Goal: Task Accomplishment & Management: Manage account settings

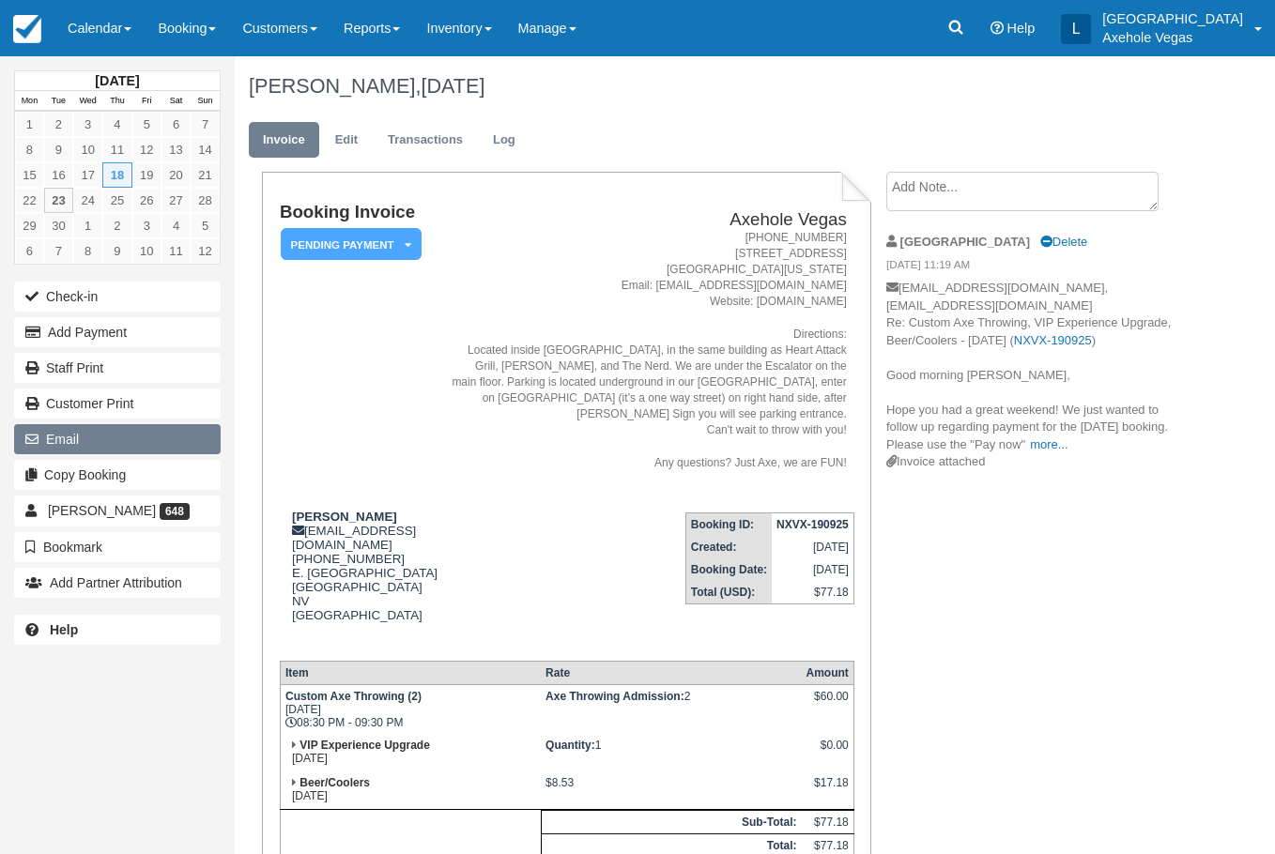
click at [111, 439] on button "Email" at bounding box center [117, 439] width 207 height 30
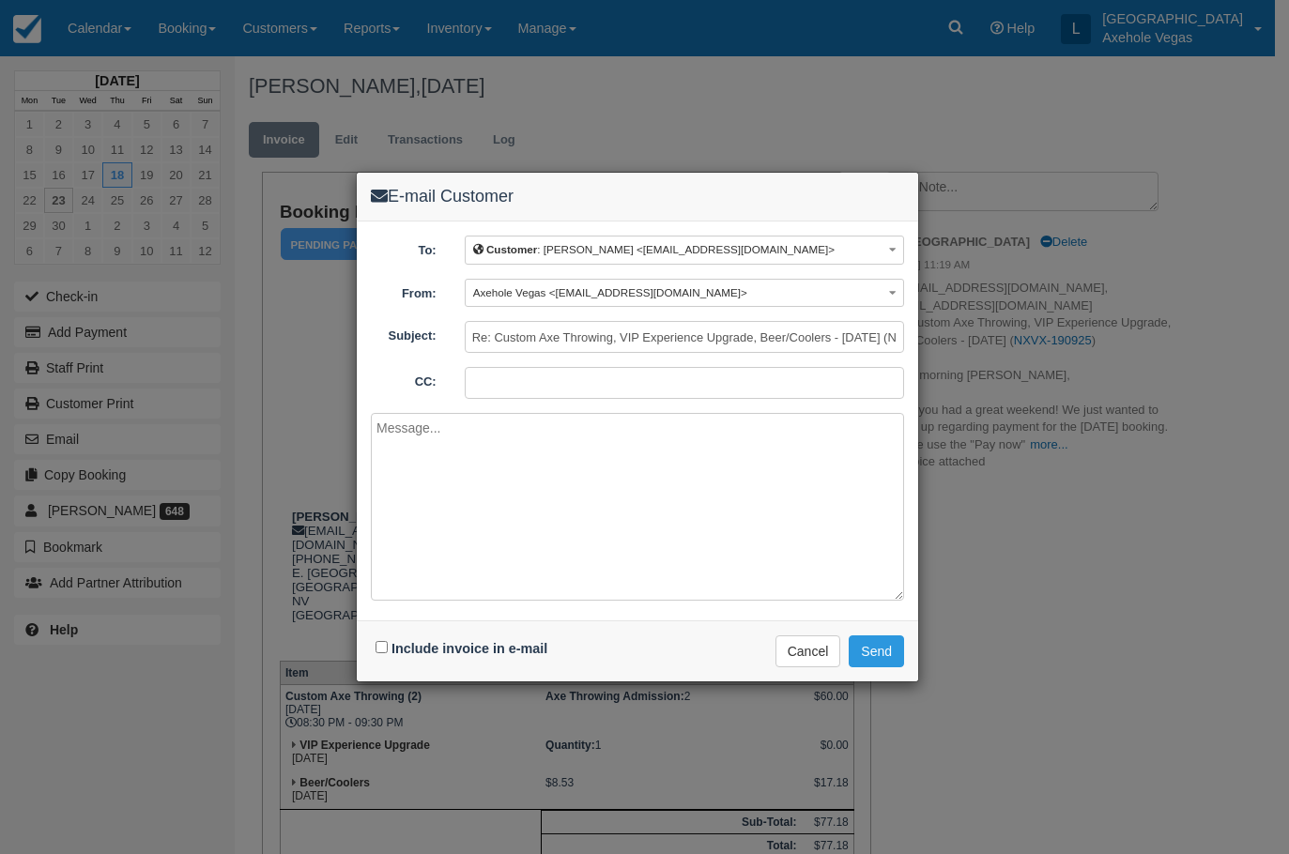
click at [657, 115] on div "E-mail Customer To: Customer : Jonathan Mayuga <axeholevegas@gmail.com> Custome…" at bounding box center [644, 427] width 1289 height 854
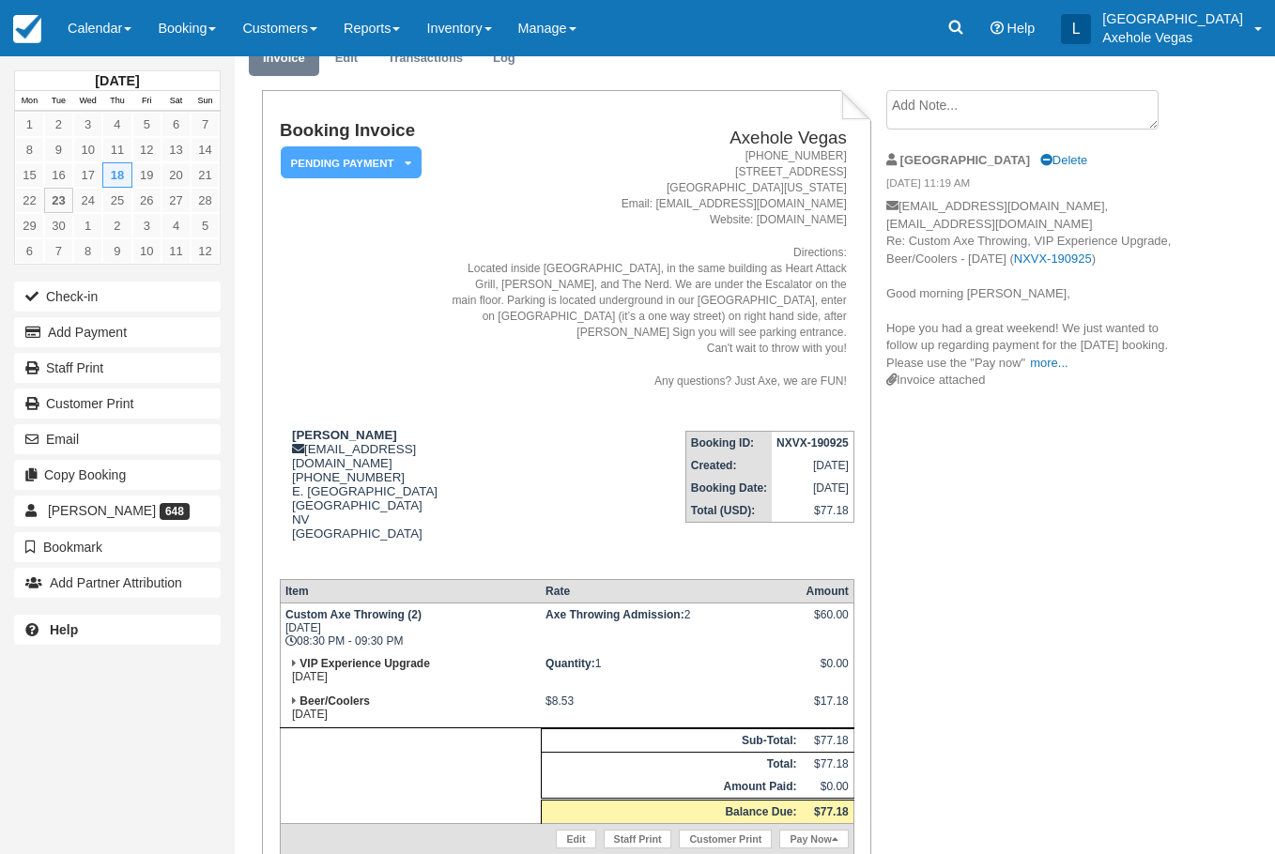
scroll to position [153, 0]
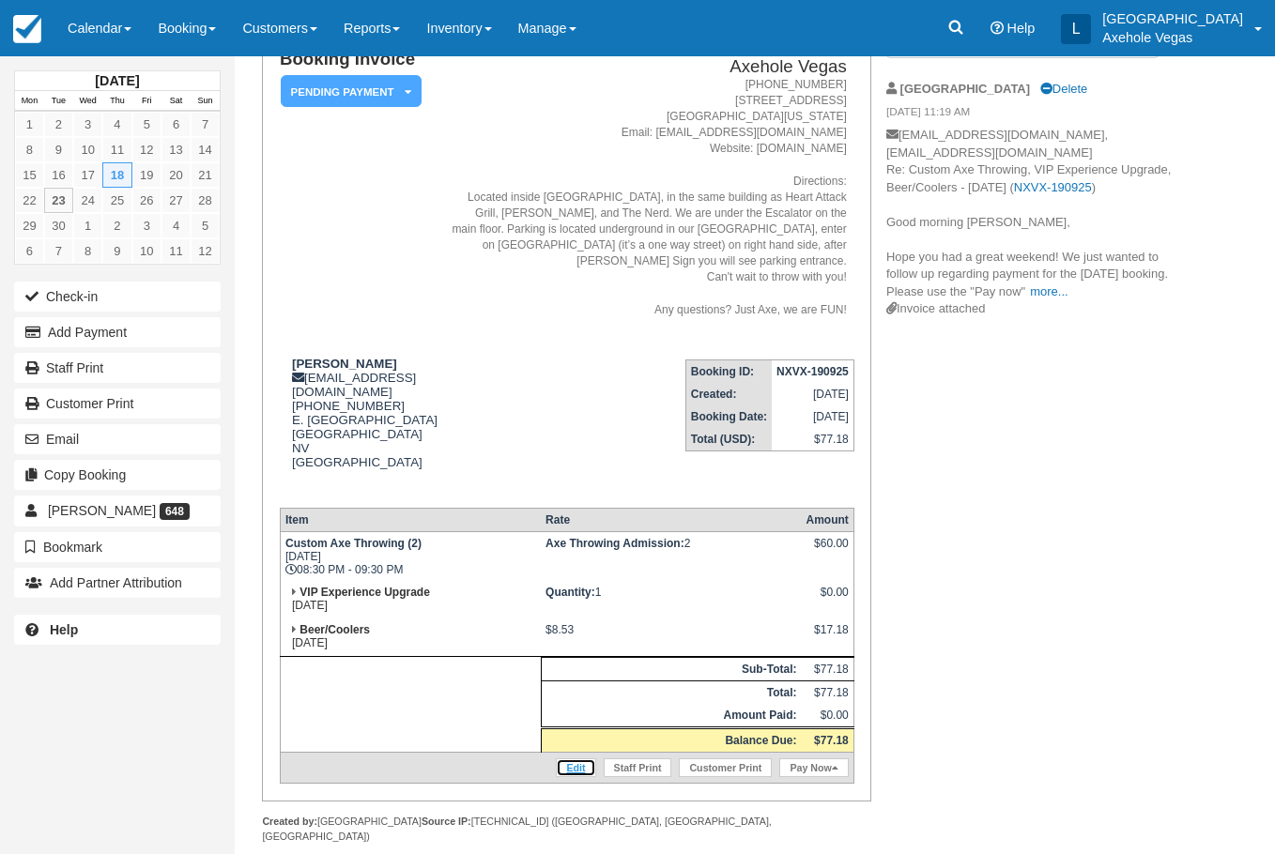
click at [571, 759] on link "Edit" at bounding box center [575, 768] width 39 height 19
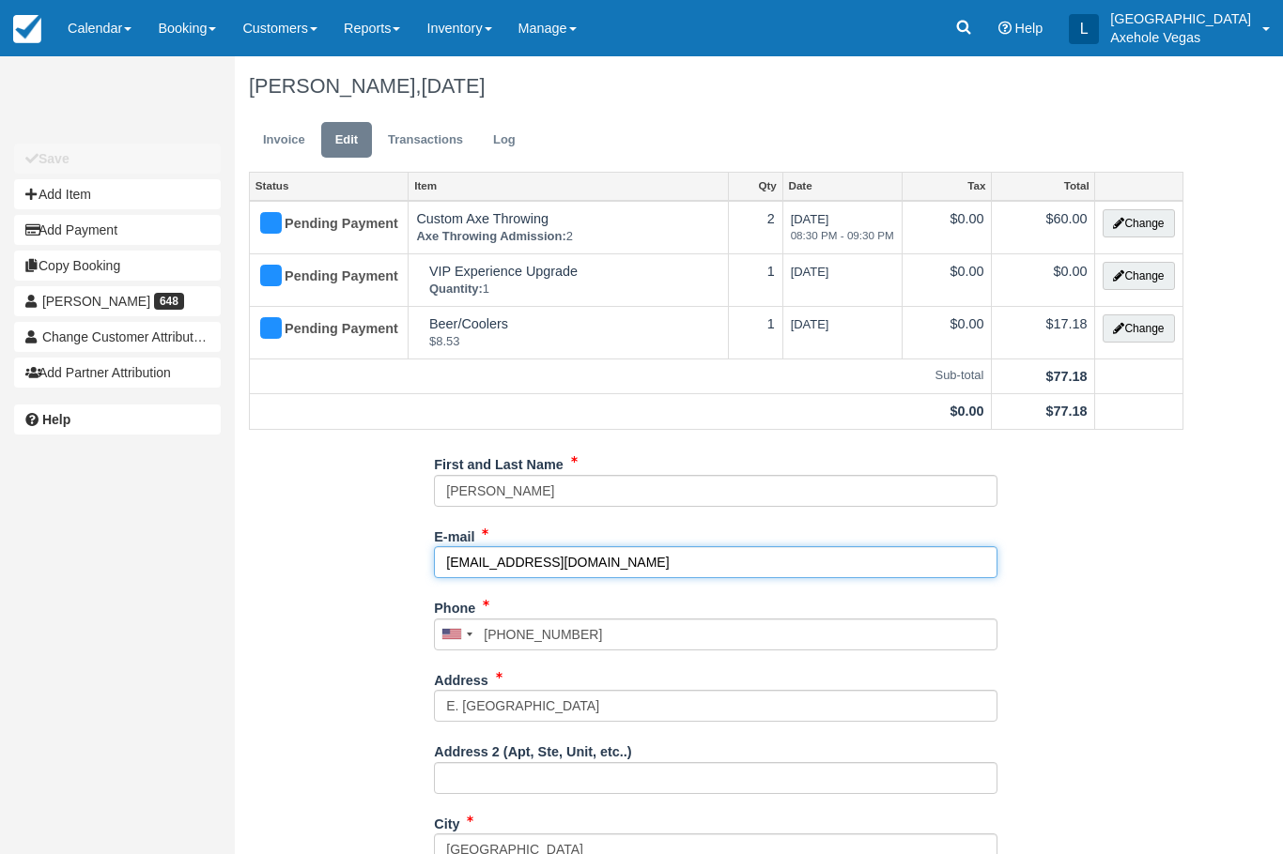
click at [536, 562] on input "[EMAIL_ADDRESS][DOMAIN_NAME]" at bounding box center [715, 562] width 563 height 32
paste input "info@propartycrawls"
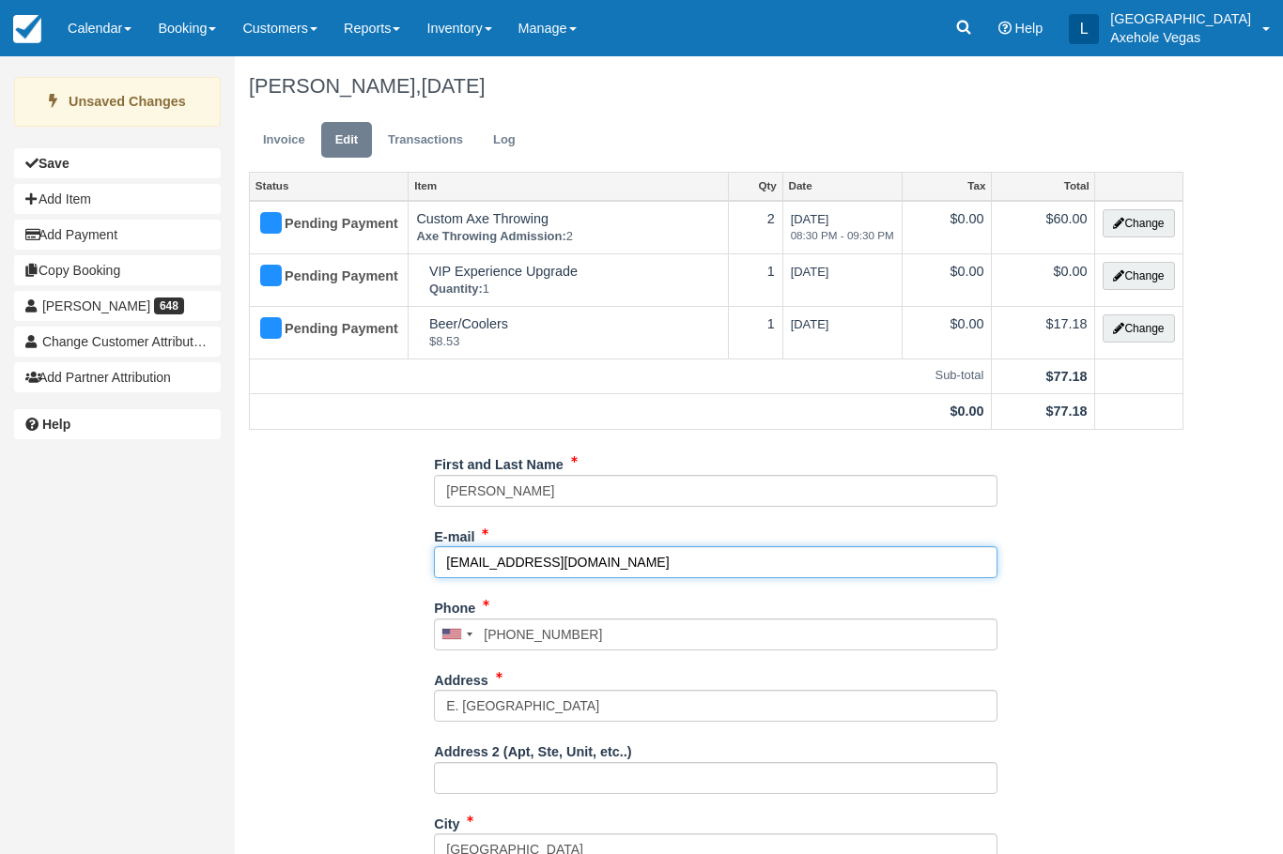
type input "info@propartycrawls.com"
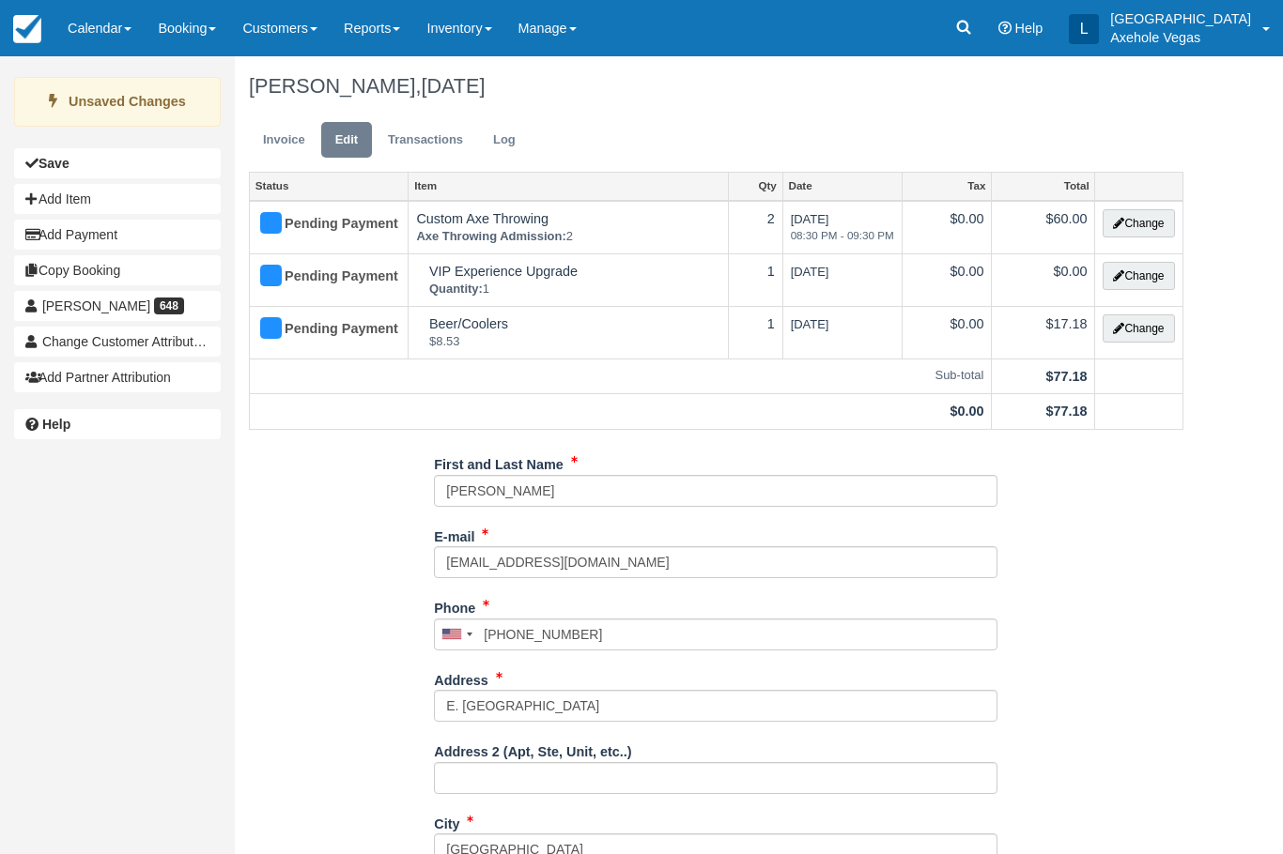
click at [1052, 577] on div "First and Last Name Jonathan Mayuga E-mail info@propartycrawls.com Did you mean…" at bounding box center [716, 795] width 962 height 693
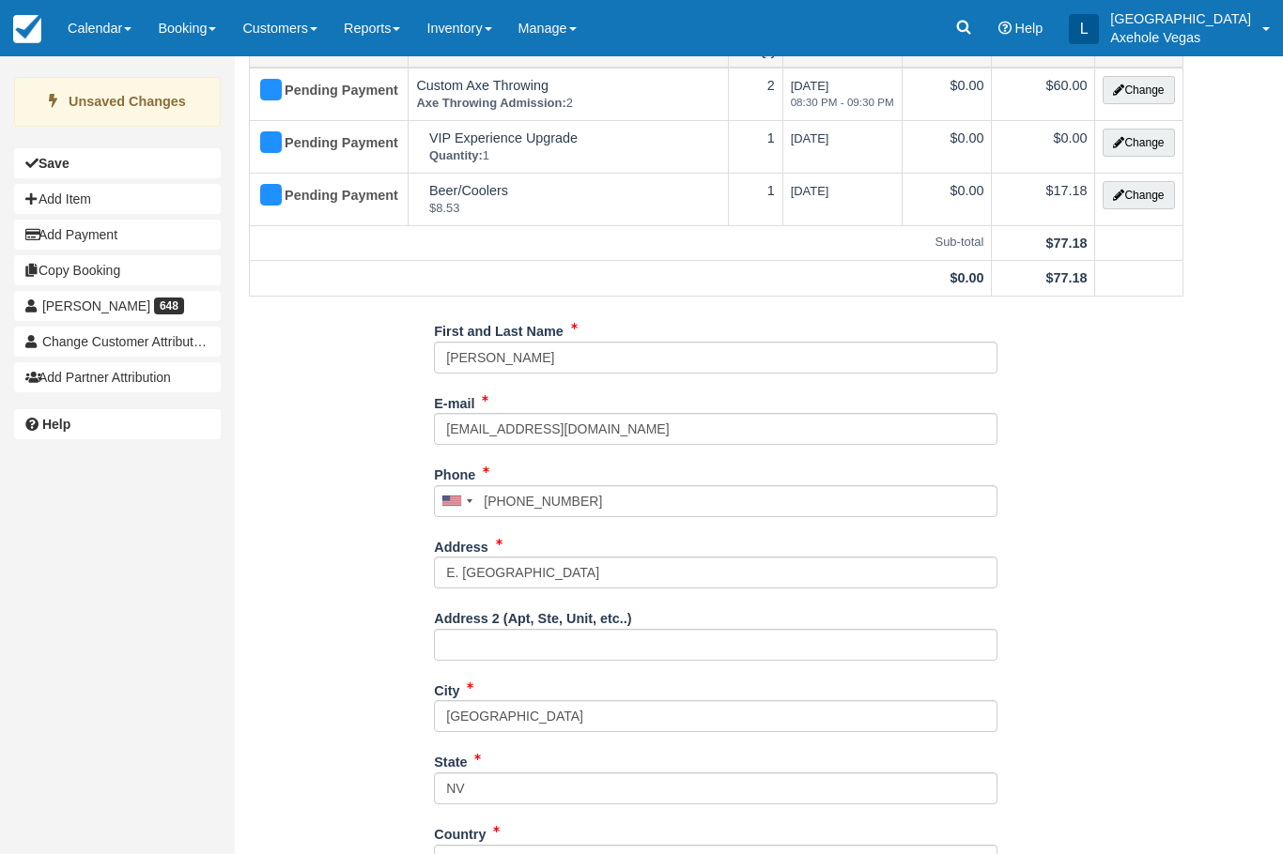
scroll to position [287, 0]
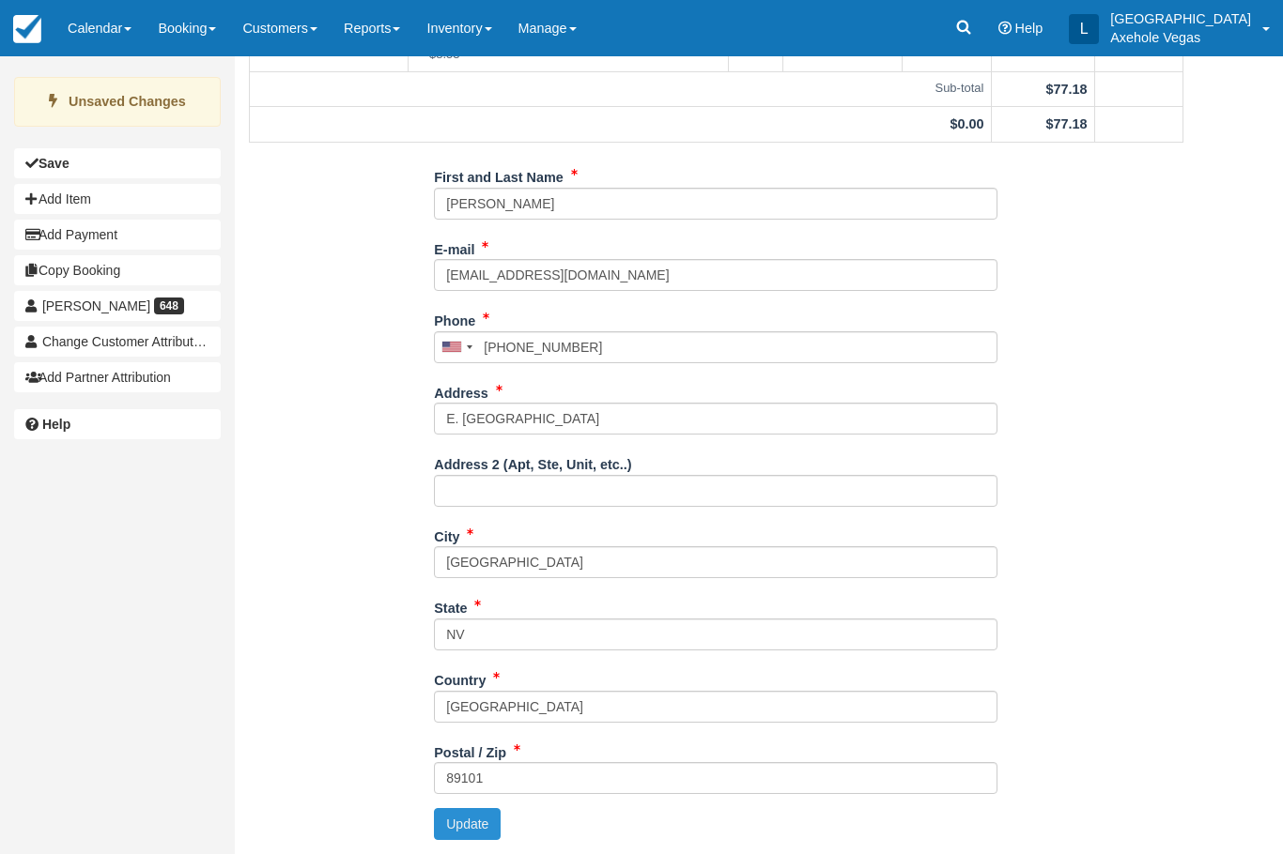
click at [438, 825] on button "Update" at bounding box center [467, 824] width 67 height 32
type input "+17026255776"
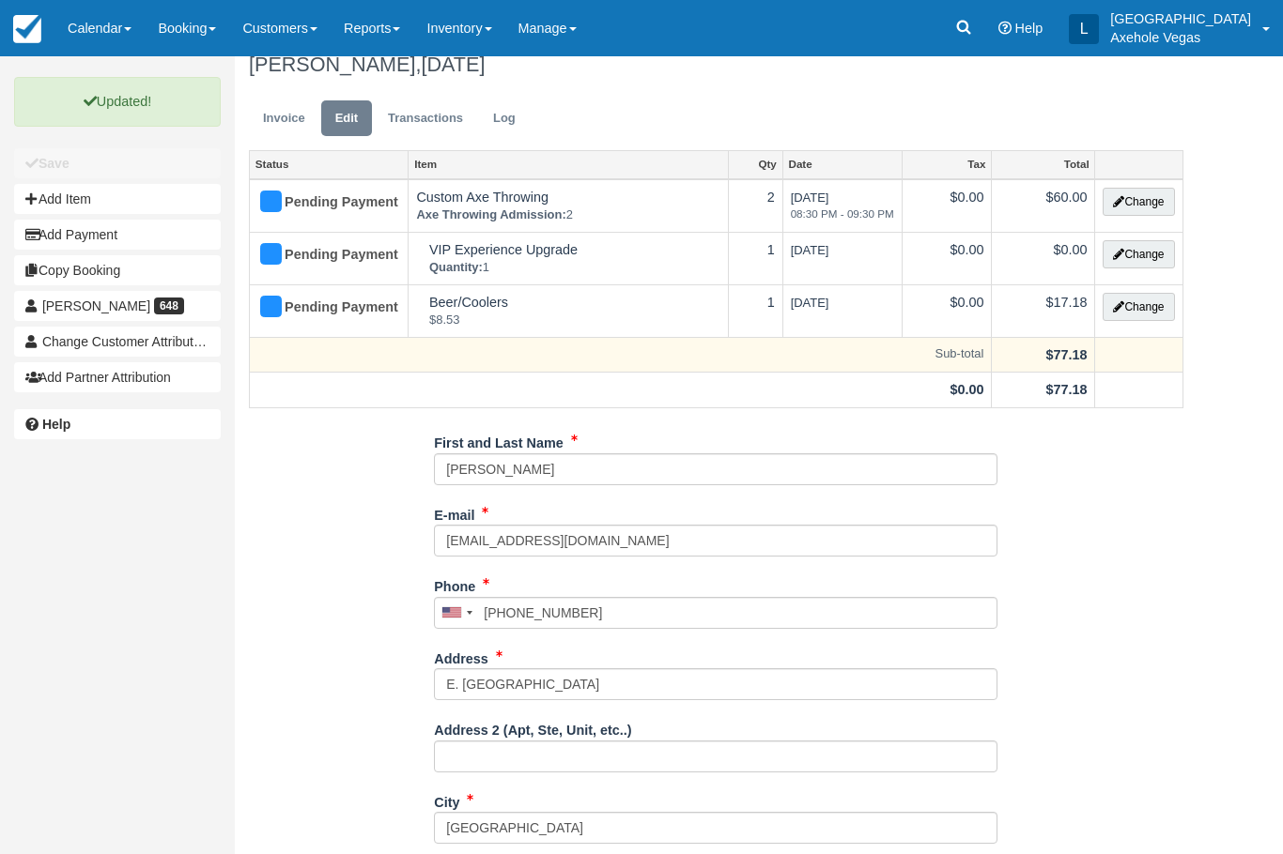
scroll to position [0, 0]
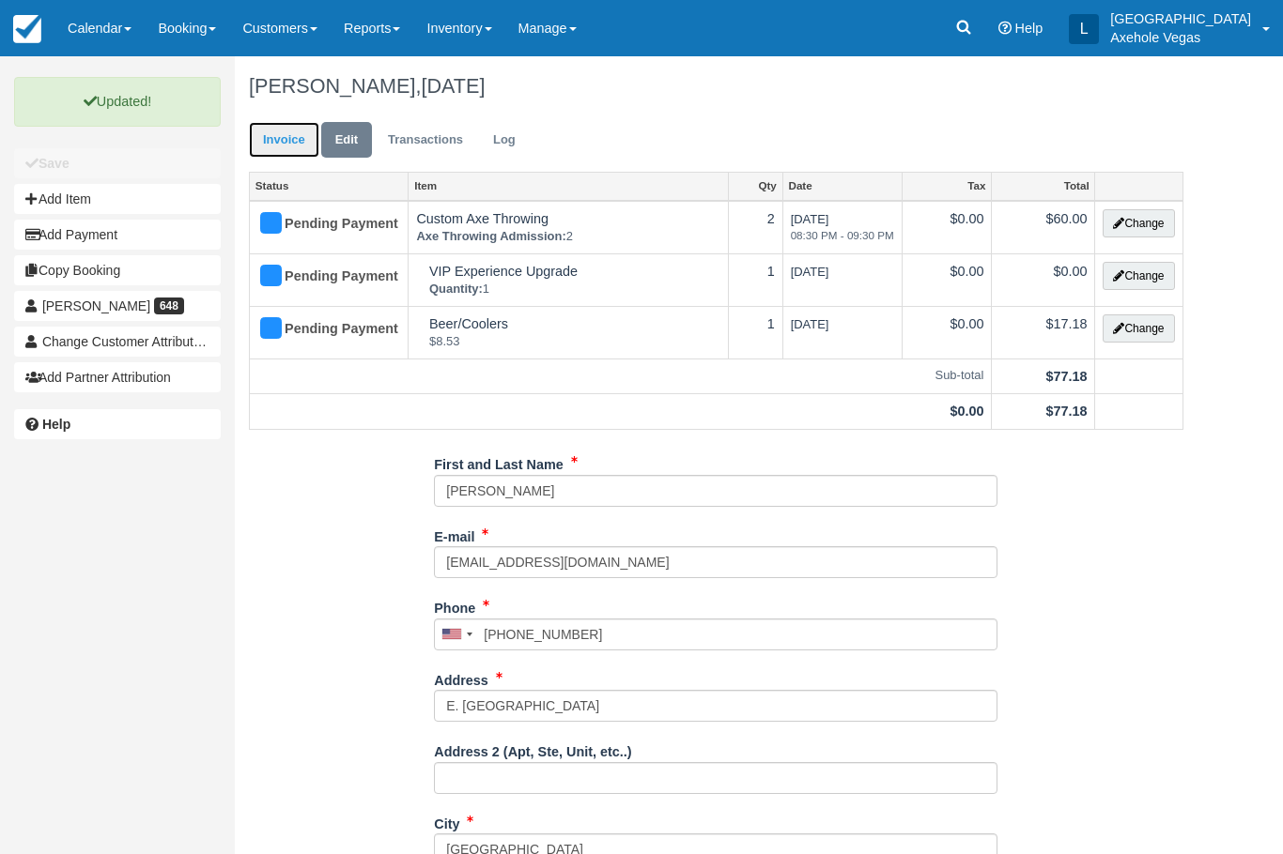
click at [305, 145] on link "Invoice" at bounding box center [284, 140] width 70 height 37
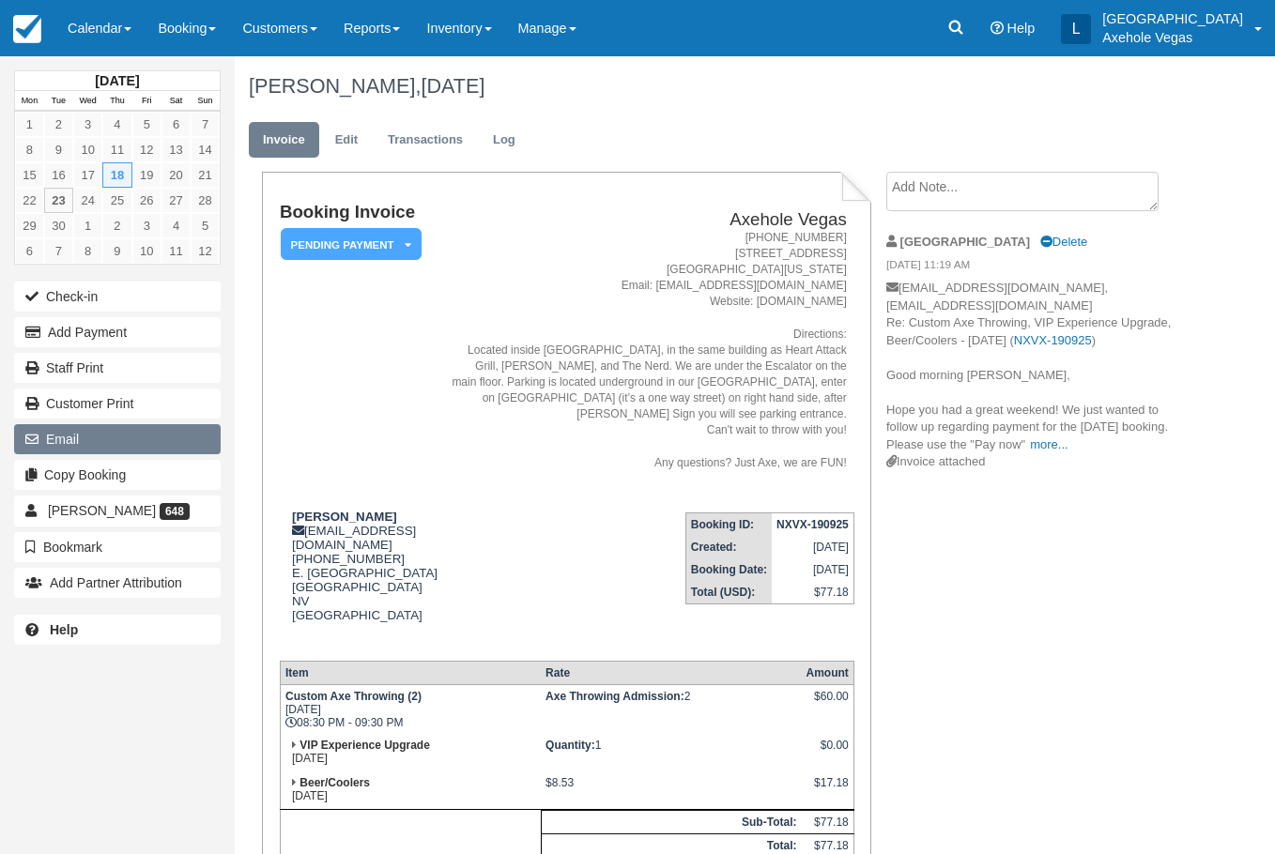
click at [147, 450] on button "Email" at bounding box center [117, 439] width 207 height 30
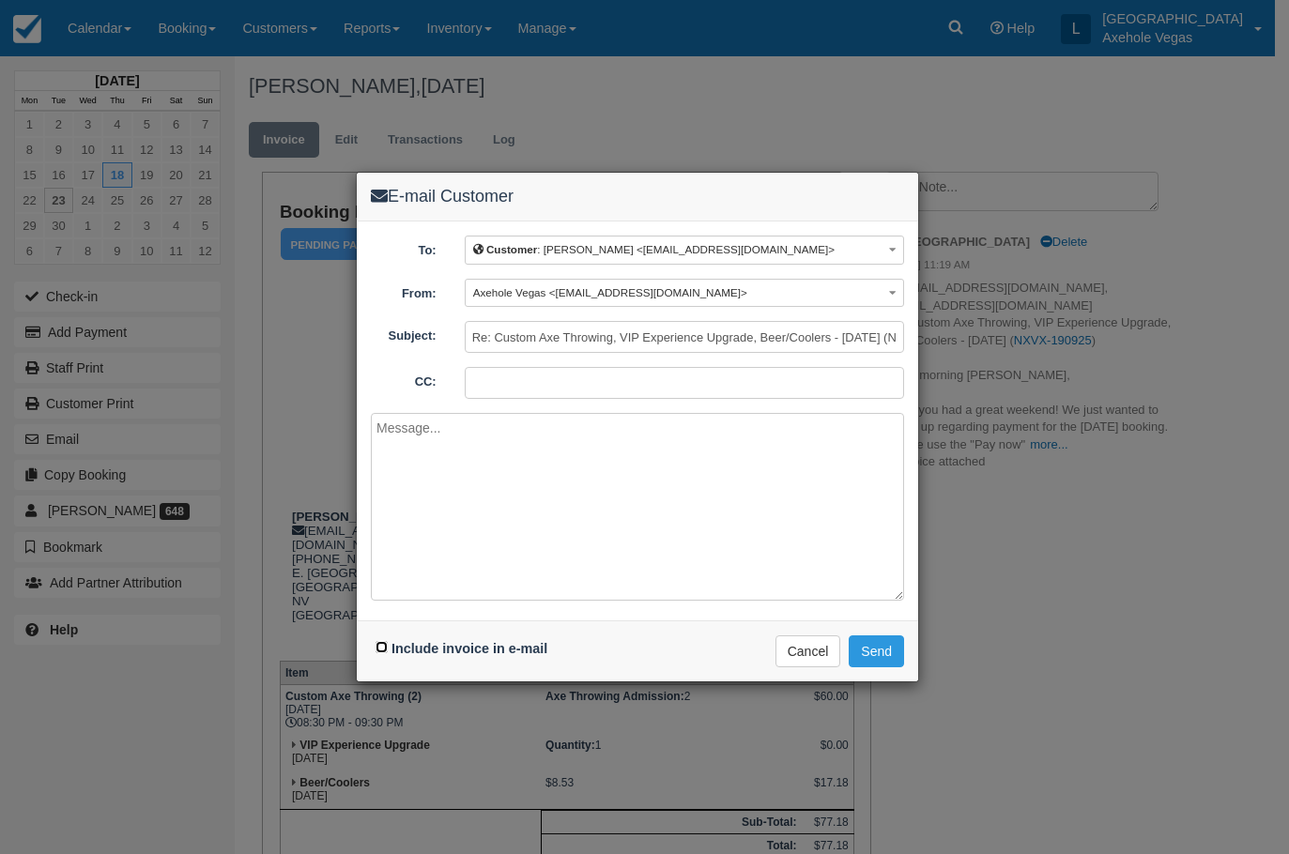
click at [383, 644] on input "Include invoice in e-mail" at bounding box center [382, 647] width 12 height 12
checkbox input "true"
click at [883, 657] on button "Send" at bounding box center [876, 652] width 55 height 32
